Goal: Information Seeking & Learning: Learn about a topic

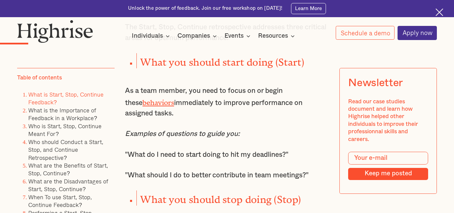
scroll to position [706, 0]
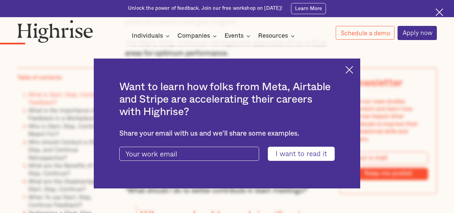
click at [351, 74] on div "Want to learn how folks from Meta, Airtable and Stripe are accelerating their c…" at bounding box center [227, 123] width 267 height 130
click at [352, 71] on img at bounding box center [349, 70] width 8 height 8
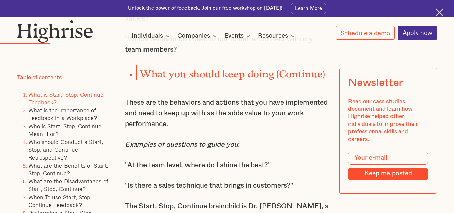
scroll to position [1008, 0]
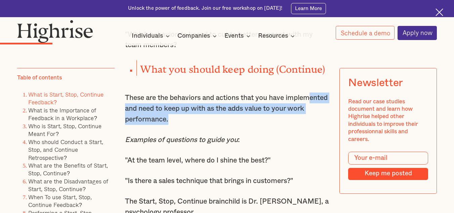
drag, startPoint x: 206, startPoint y: 124, endPoint x: 150, endPoint y: 109, distance: 58.1
click at [150, 109] on p "These are the behaviors and actions that you have implemented and need to keep …" at bounding box center [227, 108] width 204 height 32
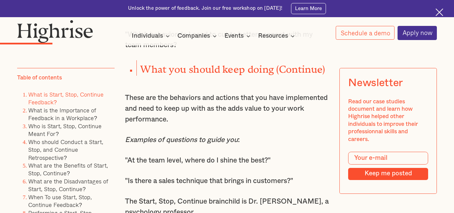
click at [169, 143] on em "Examples of questions to guide you" at bounding box center [181, 139] width 113 height 7
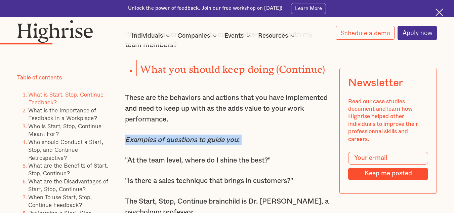
click at [169, 143] on em "Examples of questions to guide you" at bounding box center [181, 139] width 113 height 7
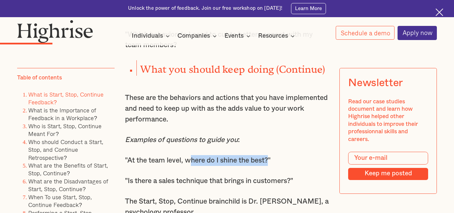
drag, startPoint x: 189, startPoint y: 166, endPoint x: 272, endPoint y: 167, distance: 83.0
click at [272, 166] on p ""At the team level, where do I shine the best?"" at bounding box center [227, 160] width 204 height 11
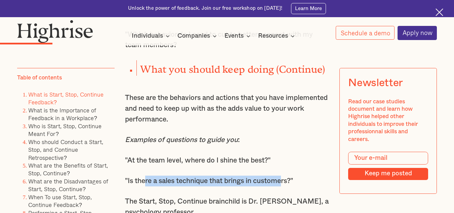
drag, startPoint x: 144, startPoint y: 189, endPoint x: 288, endPoint y: 185, distance: 143.2
click at [288, 185] on p ""Is there a sales technique that brings in customers?"" at bounding box center [227, 180] width 204 height 11
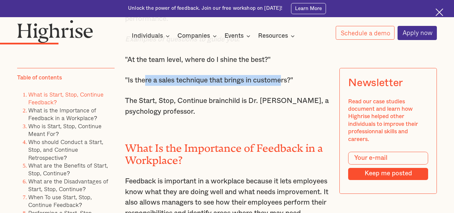
scroll to position [1109, 0]
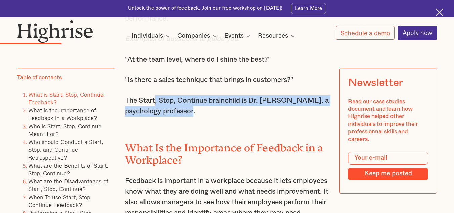
drag, startPoint x: 196, startPoint y: 120, endPoint x: 160, endPoint y: 118, distance: 36.4
click at [155, 104] on p "The Start, Stop, Continue brainchild is Dr. [PERSON_NAME], a psychology profess…" at bounding box center [227, 105] width 204 height 21
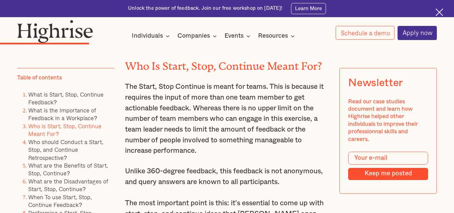
scroll to position [1445, 0]
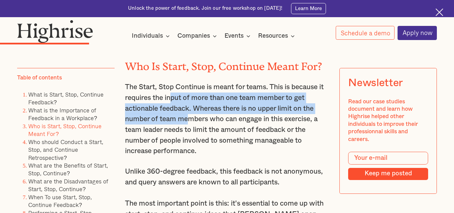
drag, startPoint x: 177, startPoint y: 114, endPoint x: 188, endPoint y: 140, distance: 28.0
click at [188, 137] on p "The Start, Stop Continue is meant for teams. This is because it requires the in…" at bounding box center [227, 119] width 204 height 75
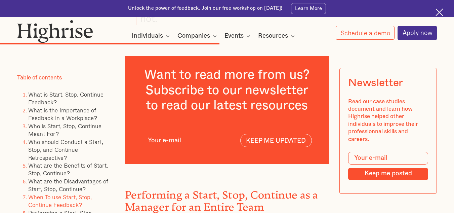
scroll to position [2923, 0]
